Goal: Find specific page/section: Find specific page/section

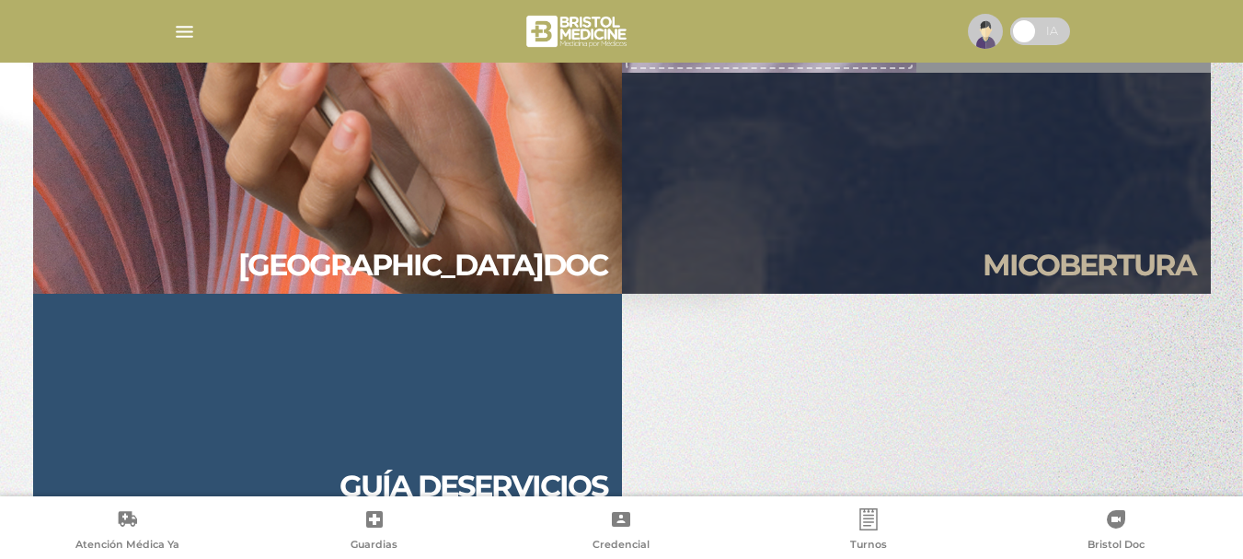
scroll to position [1767, 0]
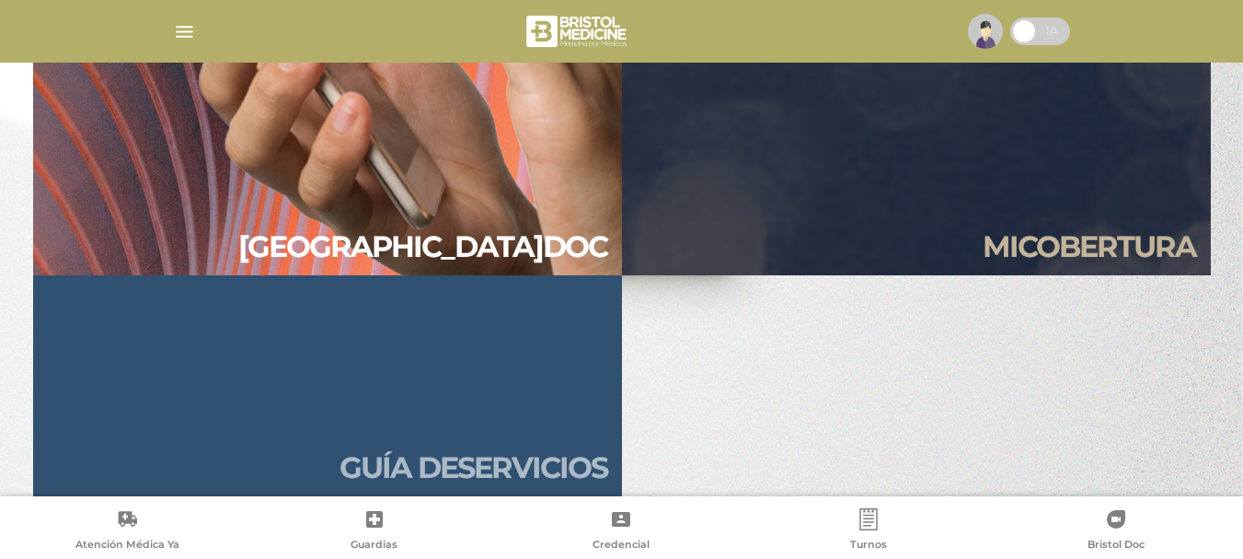
click at [429, 395] on link "Guía de servicios" at bounding box center [327, 385] width 589 height 221
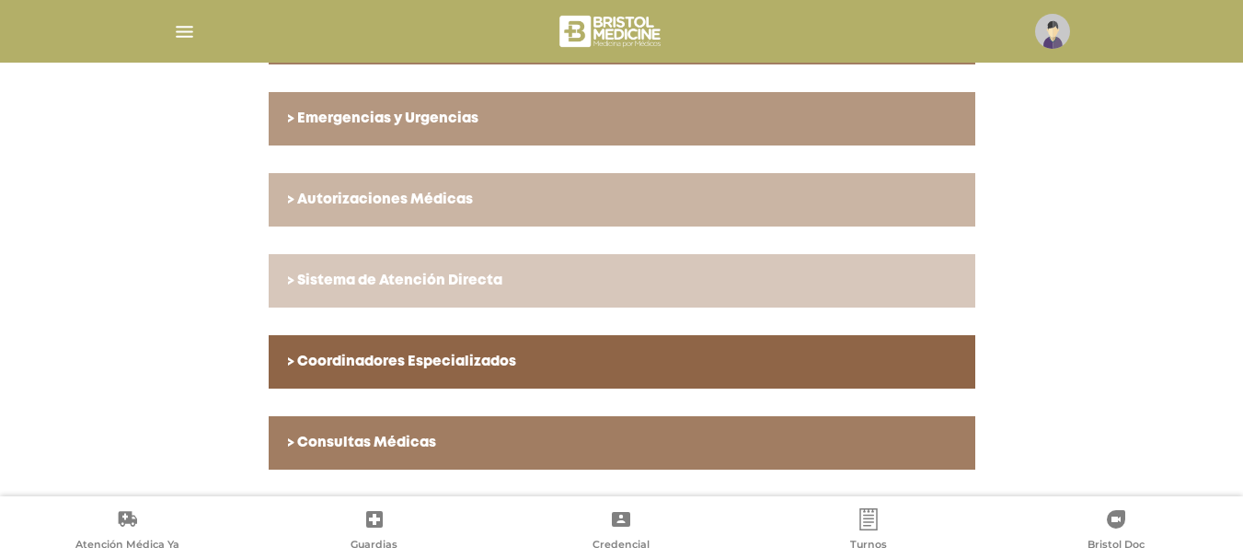
scroll to position [710, 0]
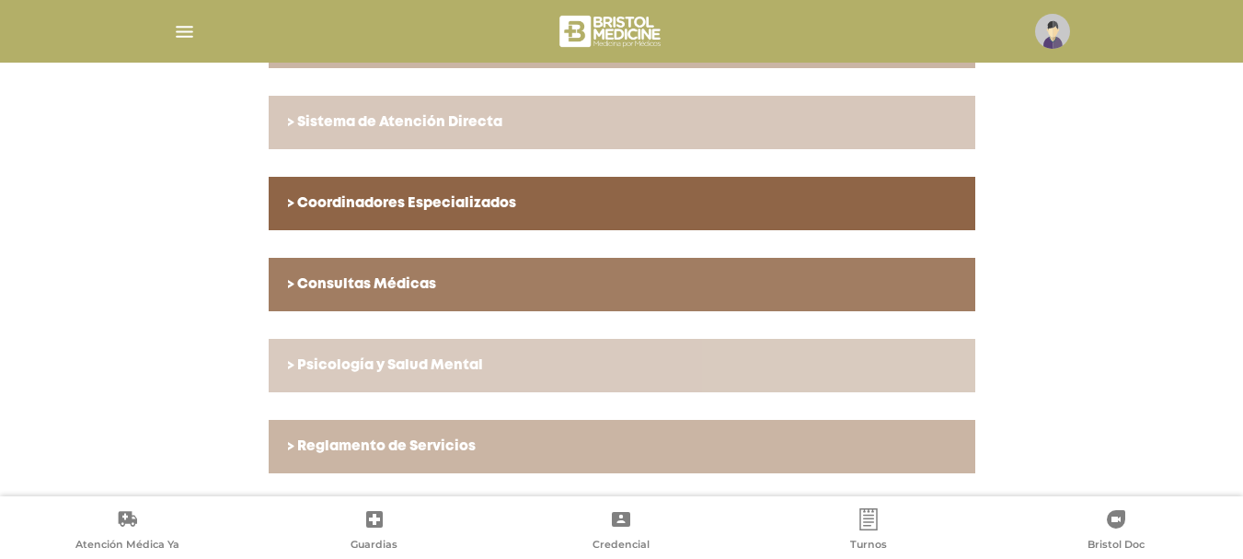
click at [409, 364] on h6 "> Psicología y Salud Mental" at bounding box center [622, 365] width 670 height 17
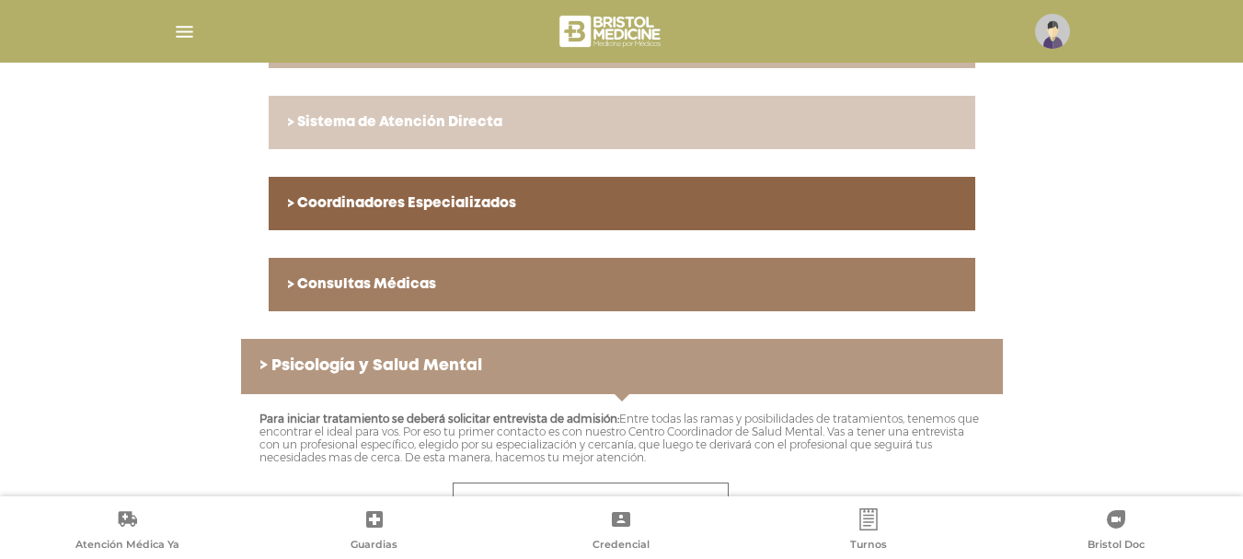
scroll to position [947, 0]
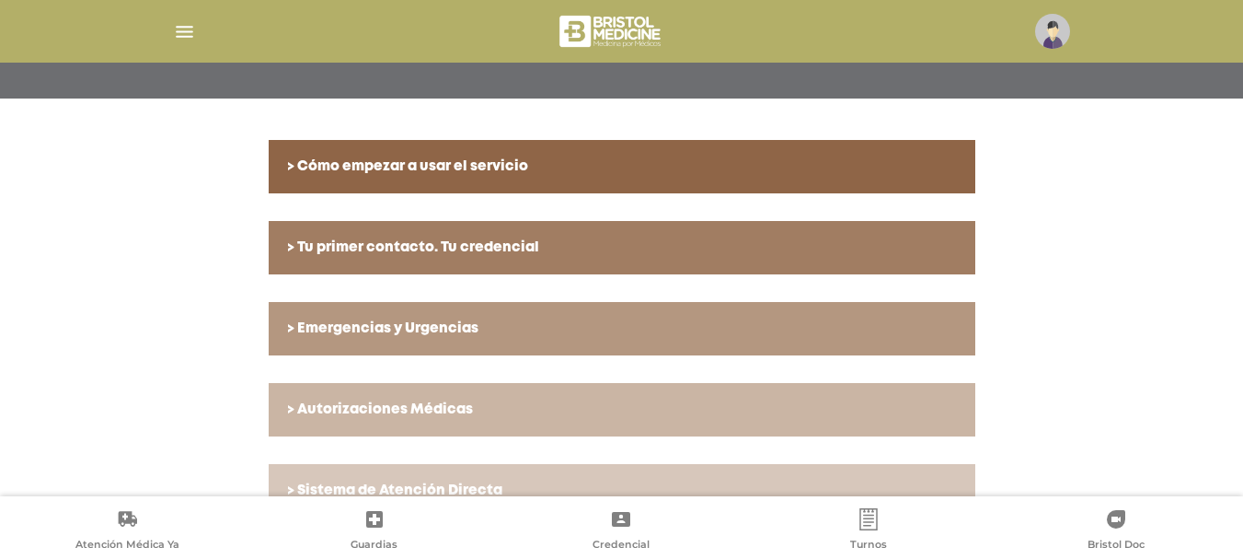
scroll to position [434, 0]
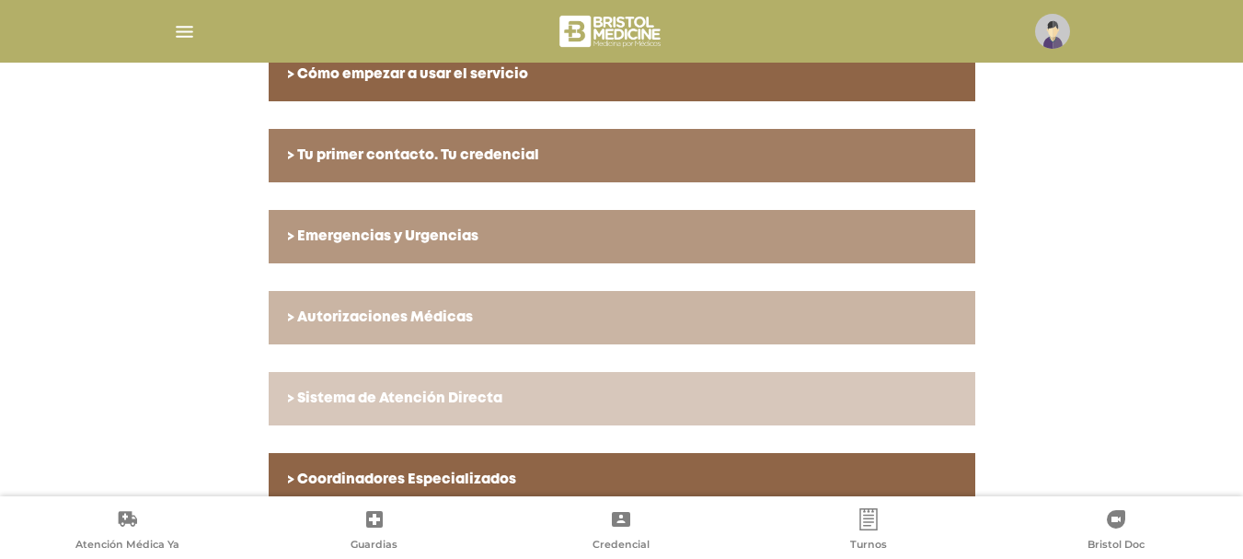
click at [457, 397] on h6 "> Sistema de Atención Directa" at bounding box center [622, 398] width 670 height 17
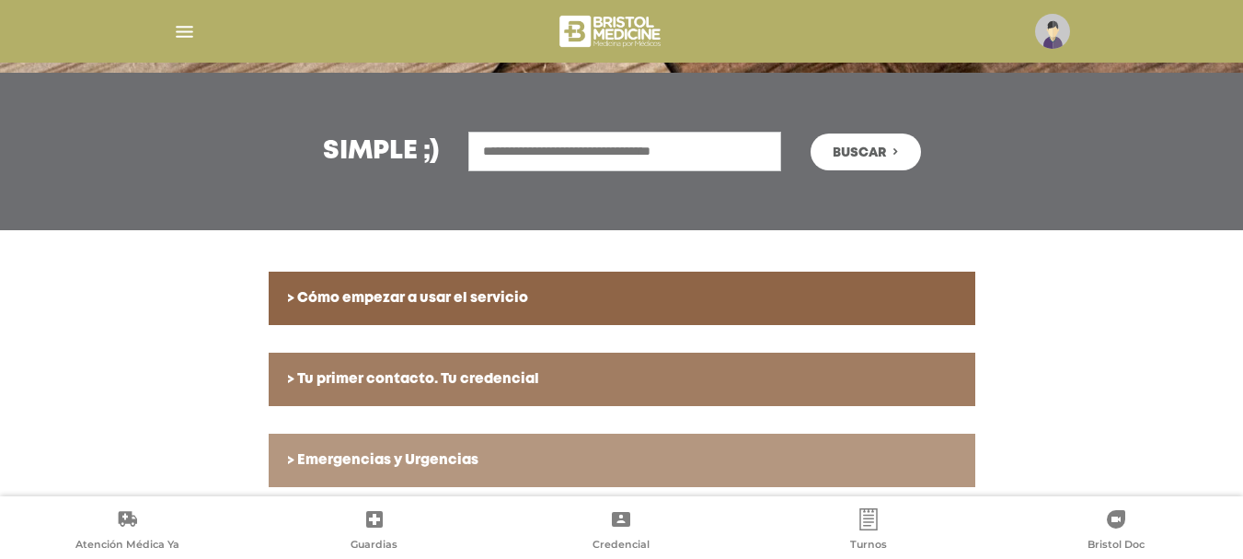
scroll to position [0, 0]
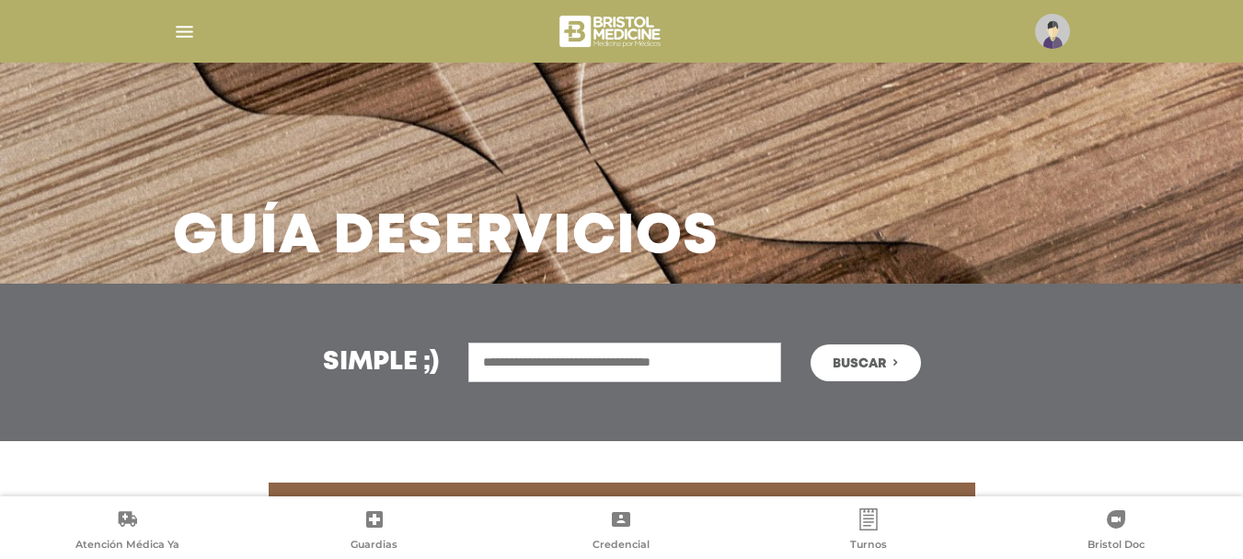
click at [638, 348] on input "text" at bounding box center [624, 362] width 313 height 40
type input "**********"
click at [850, 370] on span "Buscar" at bounding box center [859, 363] width 53 height 13
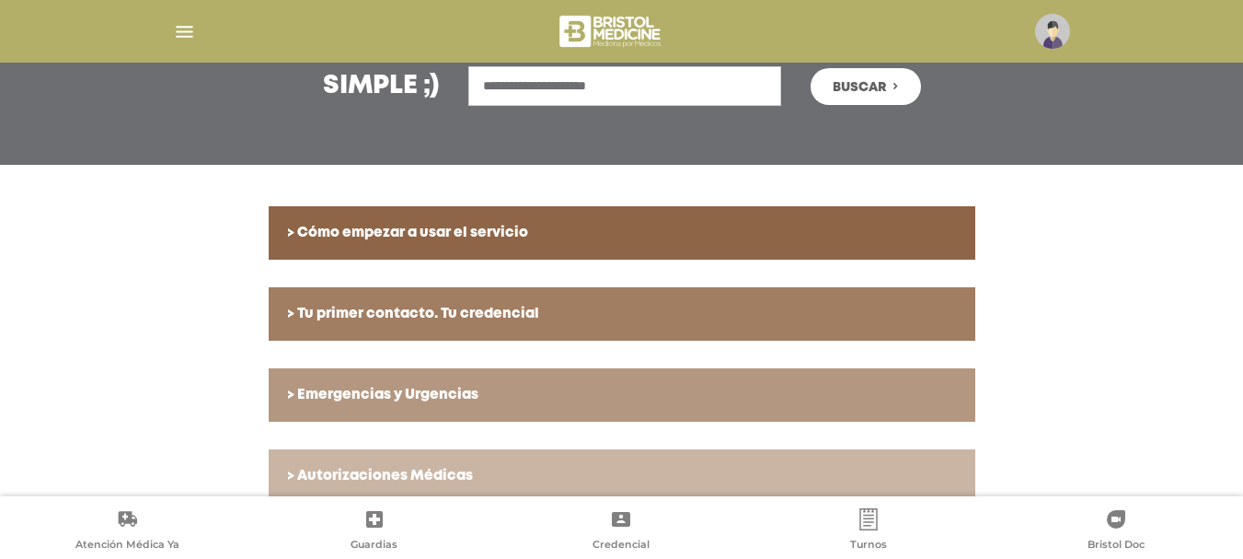
scroll to position [552, 0]
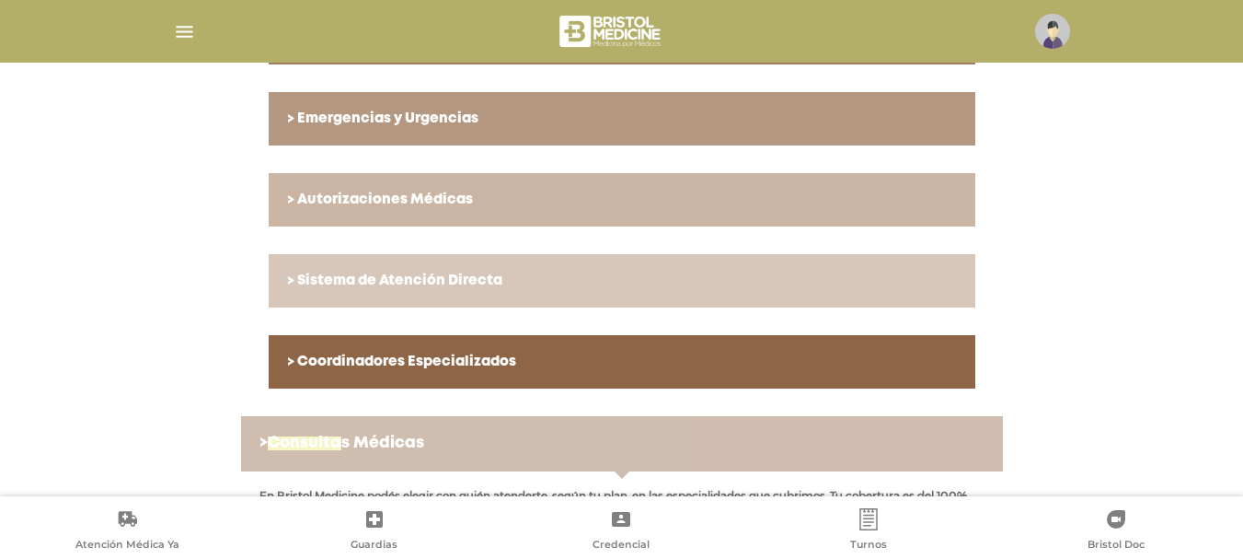
click at [316, 442] on span "Consulta" at bounding box center [305, 443] width 74 height 14
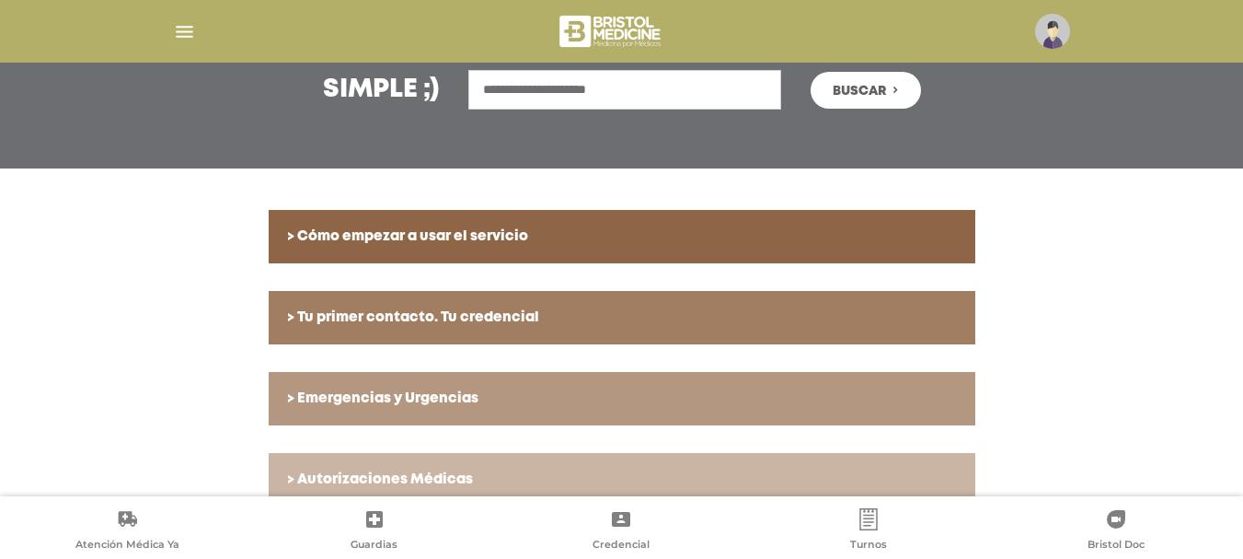
scroll to position [180, 0]
